Goal: Task Accomplishment & Management: Manage account settings

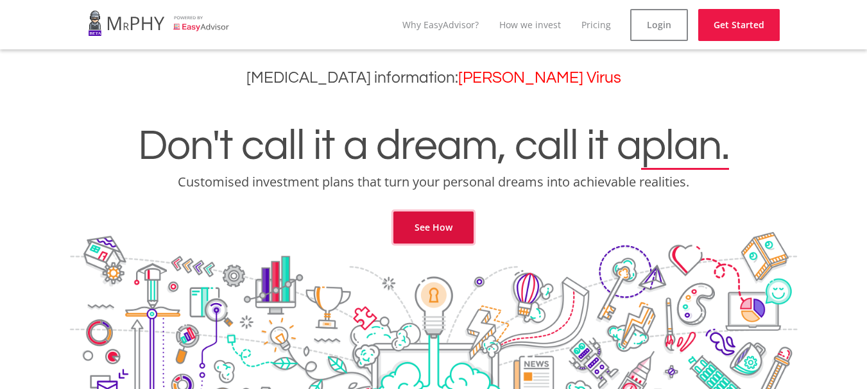
click at [442, 223] on link "See How" at bounding box center [433, 228] width 80 height 32
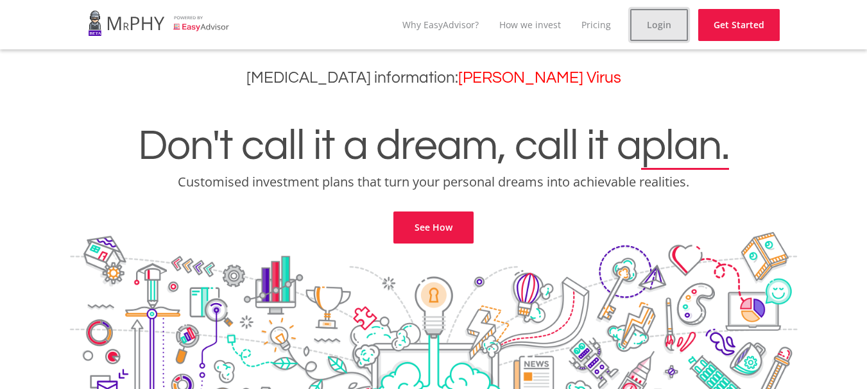
click at [662, 24] on link "Login" at bounding box center [659, 25] width 58 height 32
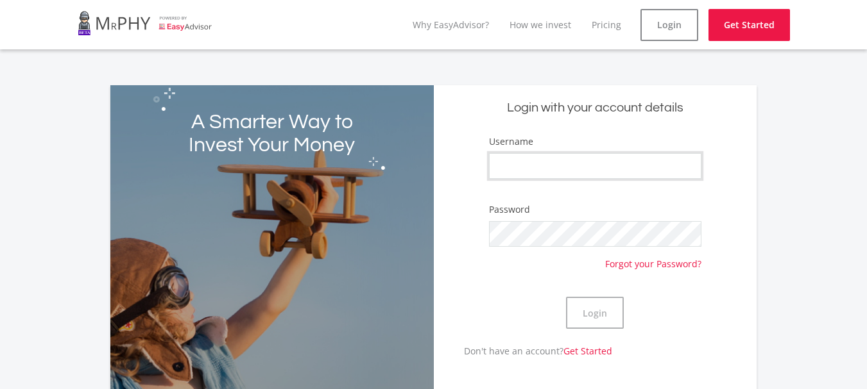
click at [572, 166] on input "Username" at bounding box center [595, 166] width 213 height 26
click at [601, 159] on input "Username" at bounding box center [595, 166] width 213 height 26
type input "TerryC63"
click at [566, 297] on button "Login" at bounding box center [595, 313] width 58 height 32
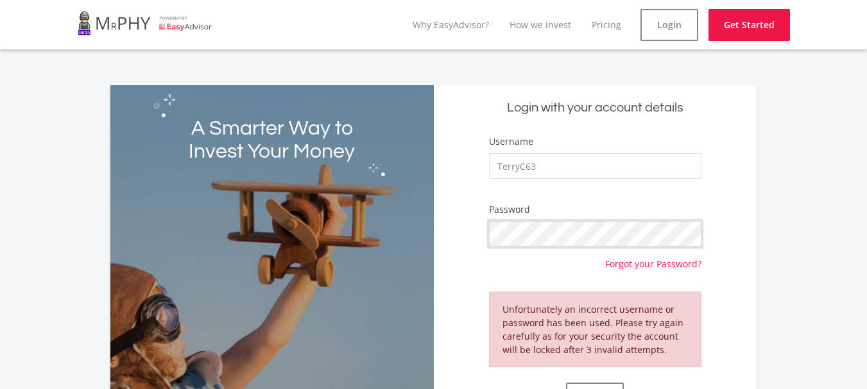
click at [461, 243] on form "Username TerryC63 Password Forgot your Password? Unfortunately an incorrect use…" at bounding box center [595, 283] width 304 height 296
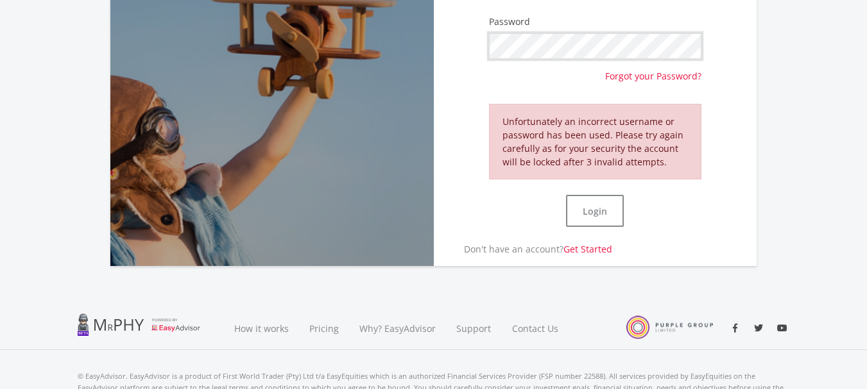
scroll to position [214, 0]
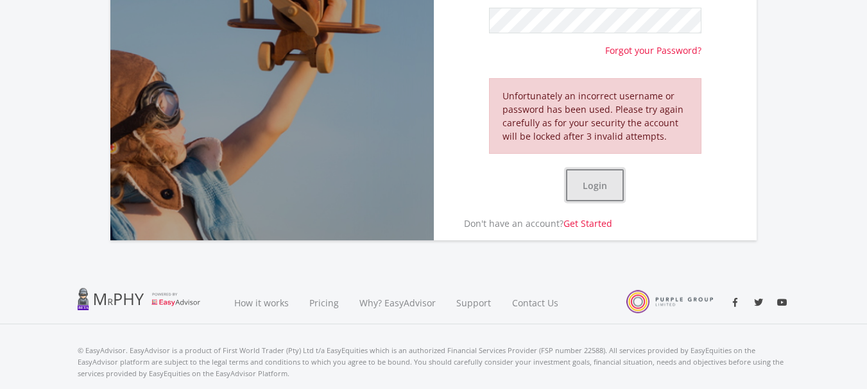
click at [611, 180] on button "Login" at bounding box center [595, 185] width 58 height 32
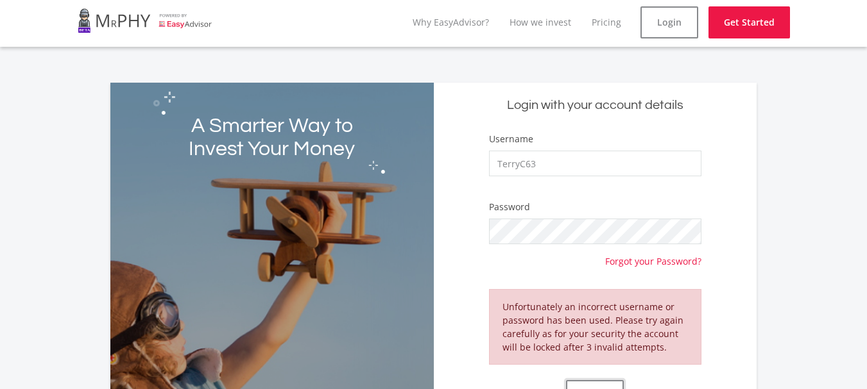
scroll to position [0, 0]
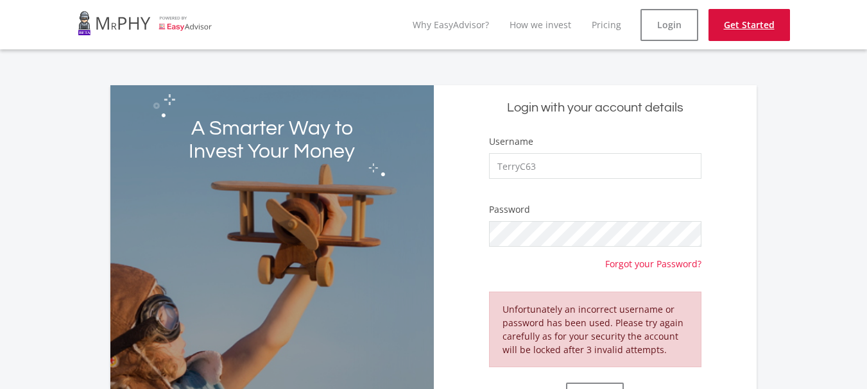
click at [747, 24] on link "Get Started" at bounding box center [748, 25] width 81 height 32
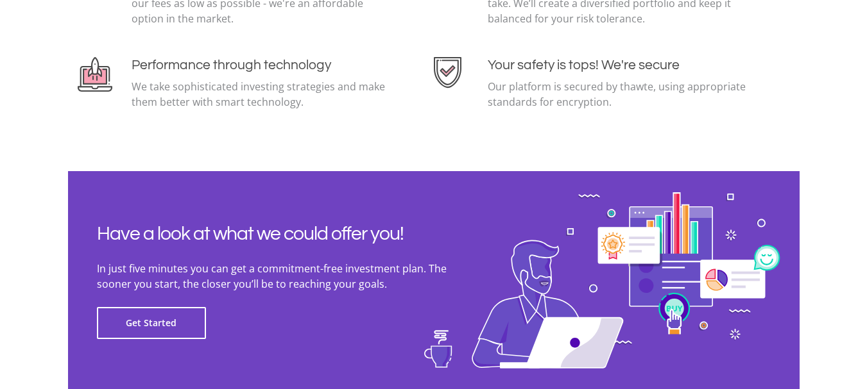
scroll to position [2985, 0]
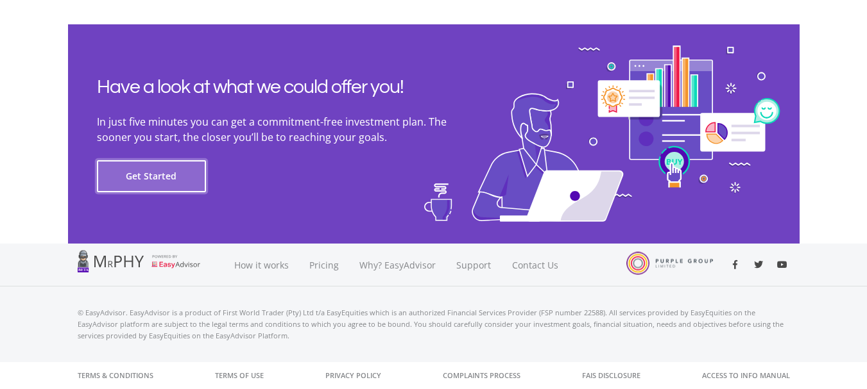
click at [164, 176] on button "Get Started" at bounding box center [151, 176] width 109 height 32
